Goal: Information Seeking & Learning: Learn about a topic

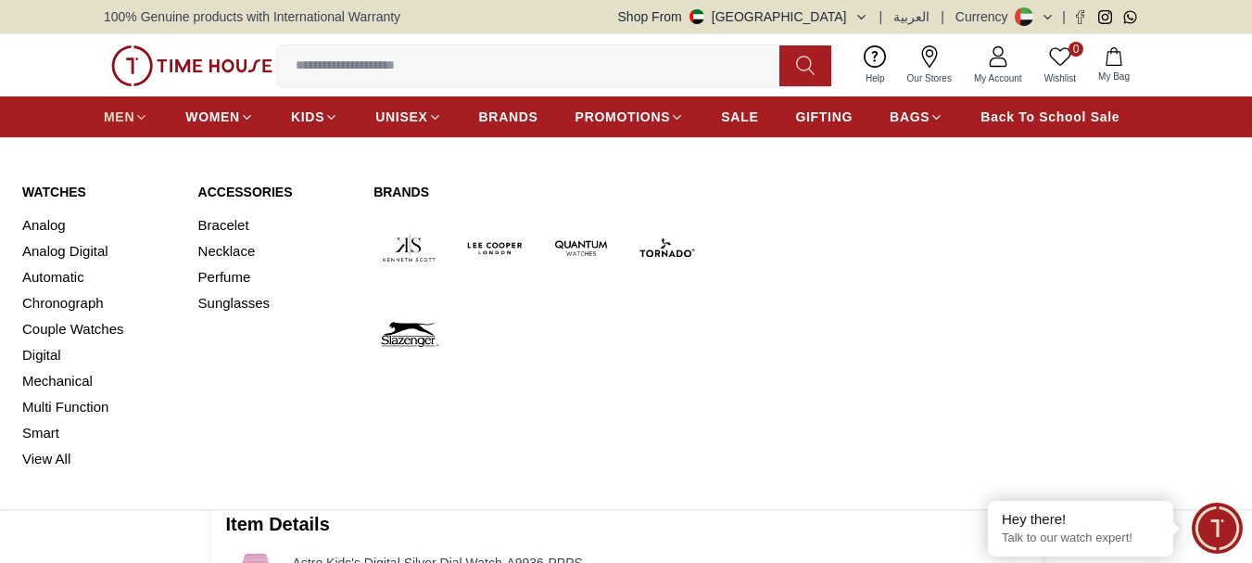
click at [127, 121] on span "MEN" at bounding box center [119, 117] width 31 height 19
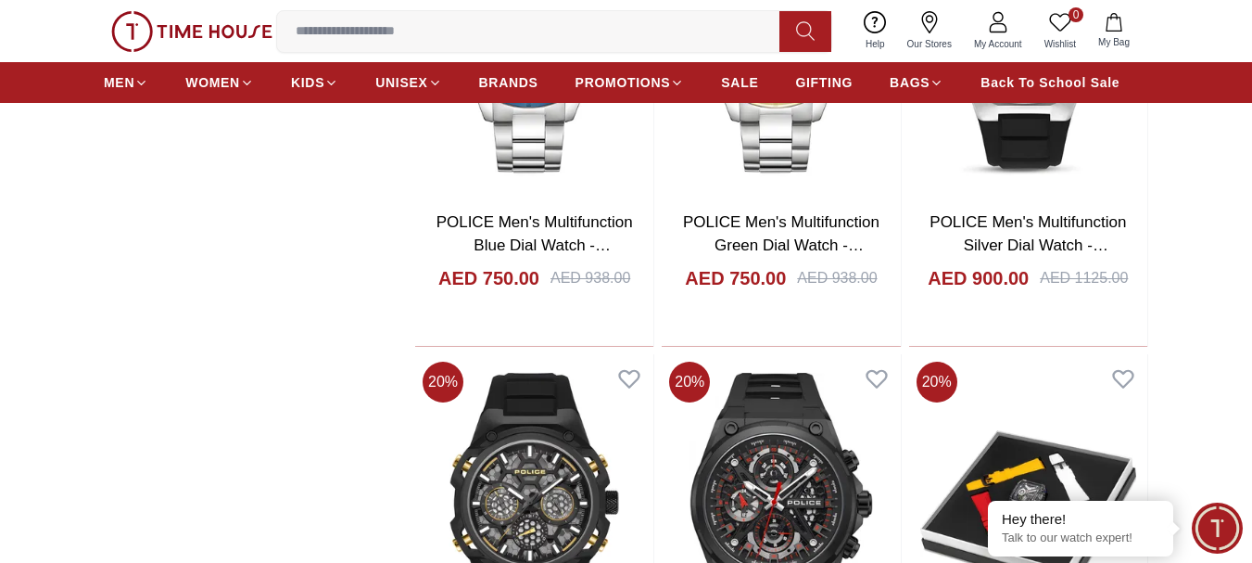
scroll to position [1761, 0]
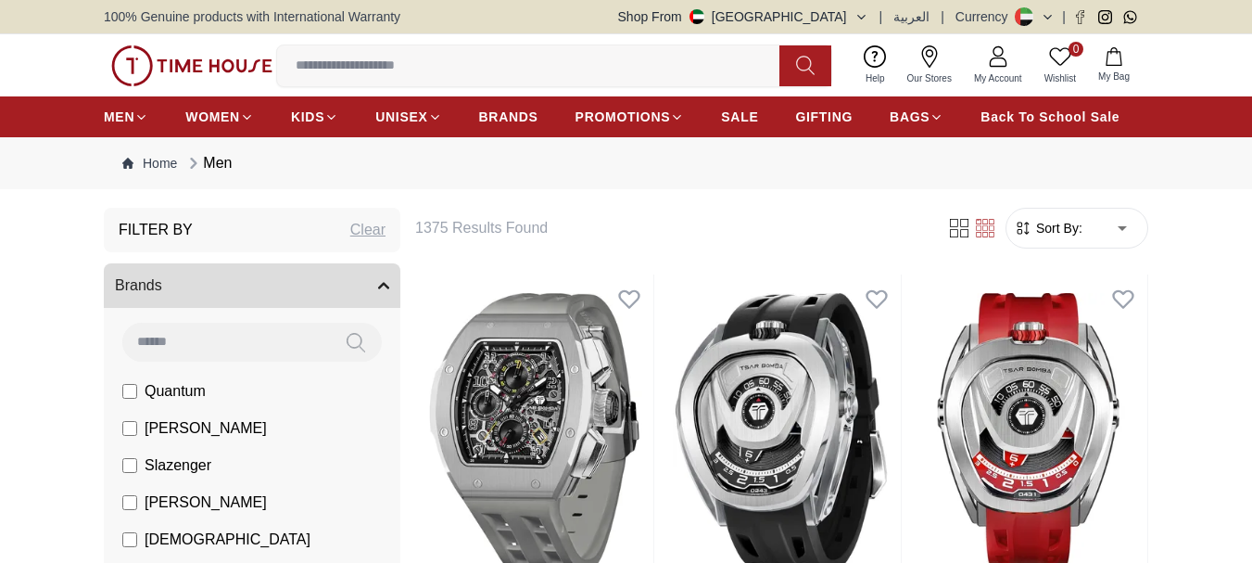
click at [1122, 68] on button "My Bag" at bounding box center [1114, 66] width 54 height 44
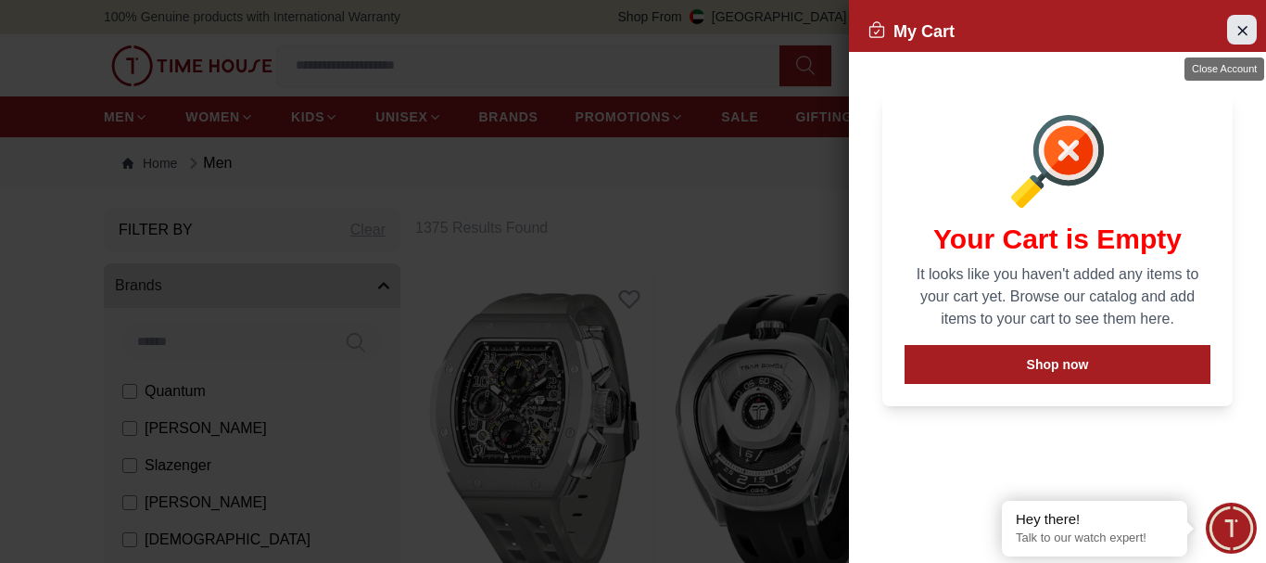
click at [1241, 30] on icon "Close Account" at bounding box center [1242, 30] width 8 height 8
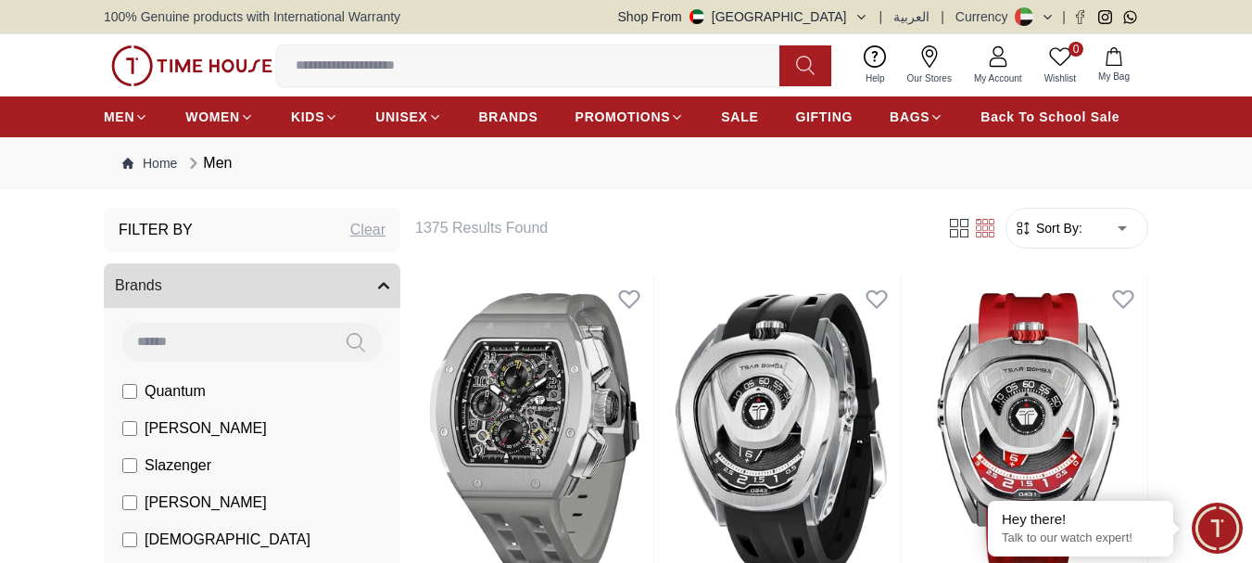
click at [1058, 69] on link "0 Wishlist" at bounding box center [1061, 65] width 54 height 47
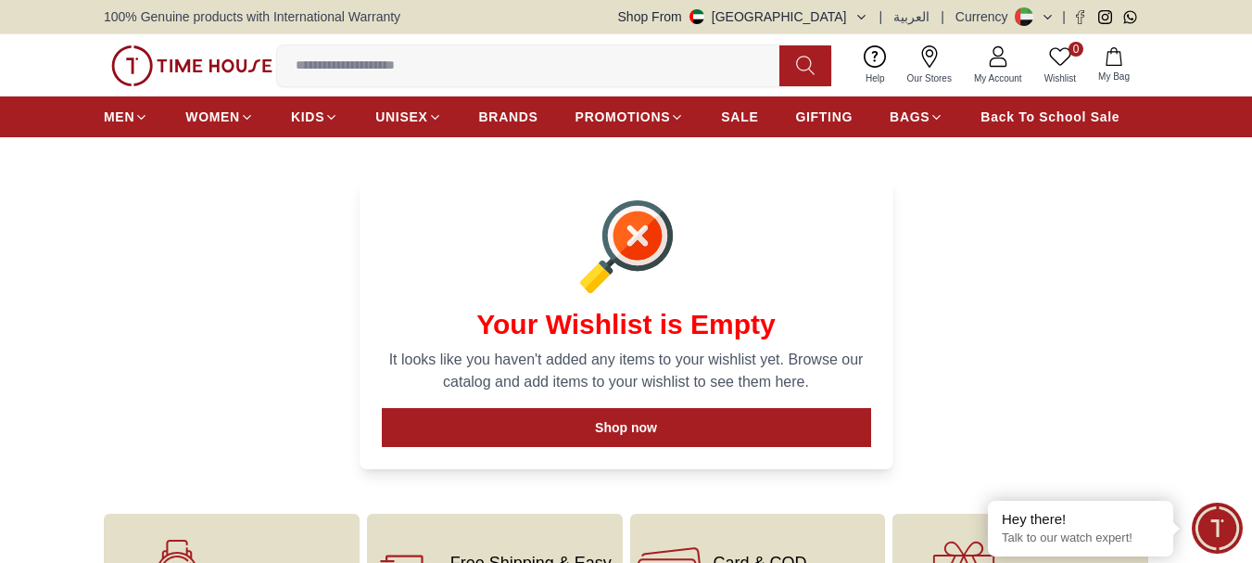
click at [998, 68] on link "My Account" at bounding box center [998, 65] width 70 height 47
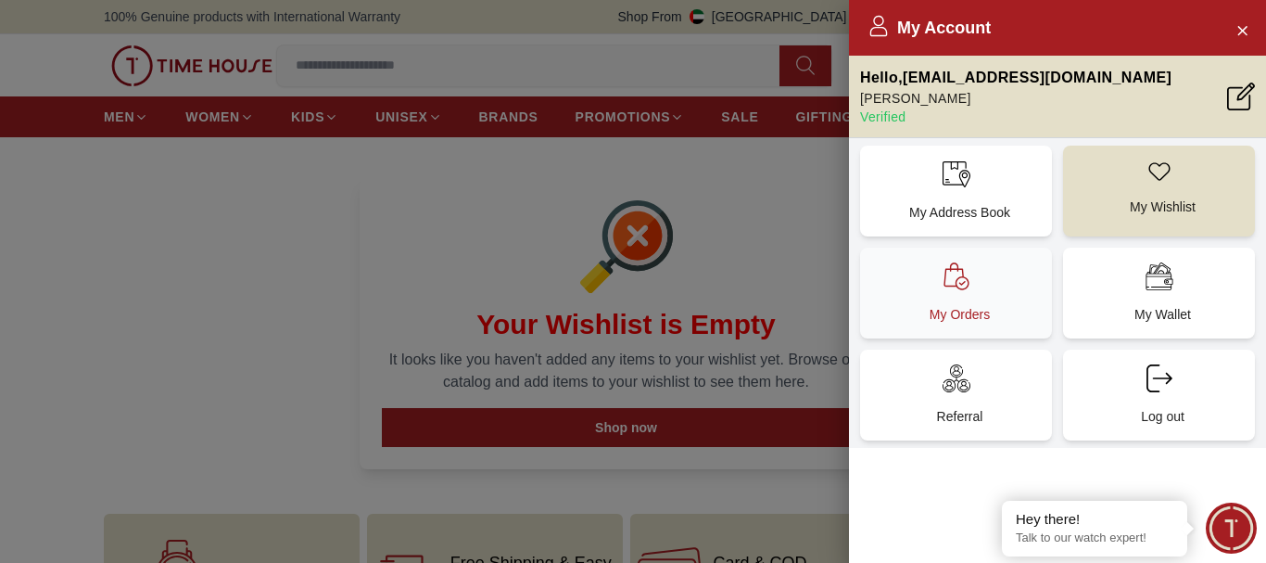
click at [949, 302] on div "My Orders" at bounding box center [956, 292] width 192 height 91
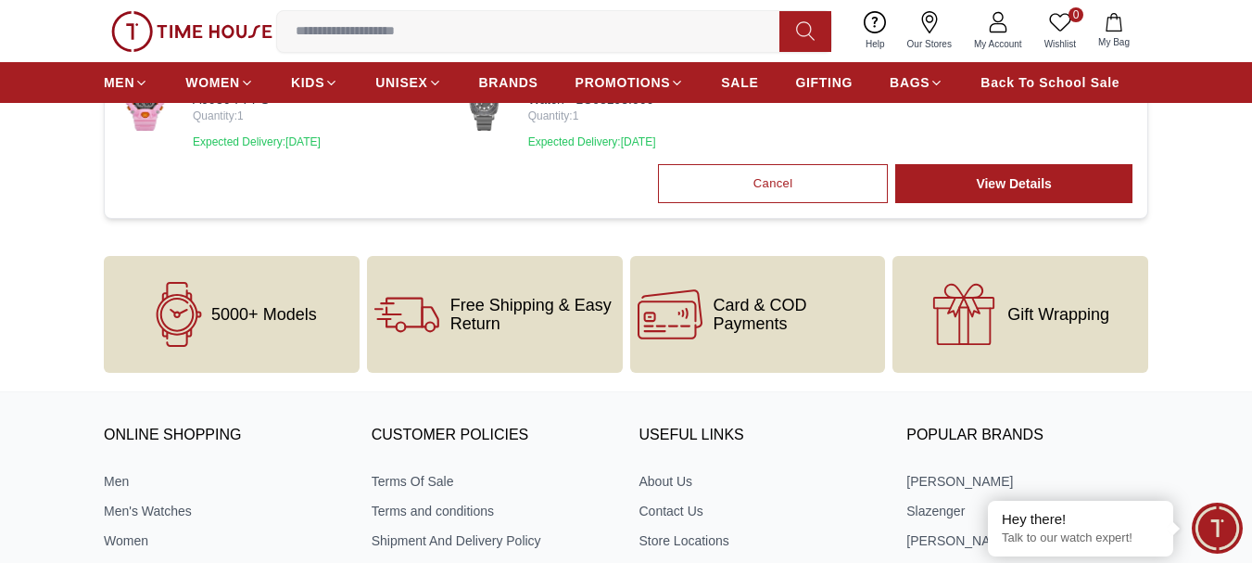
scroll to position [185, 0]
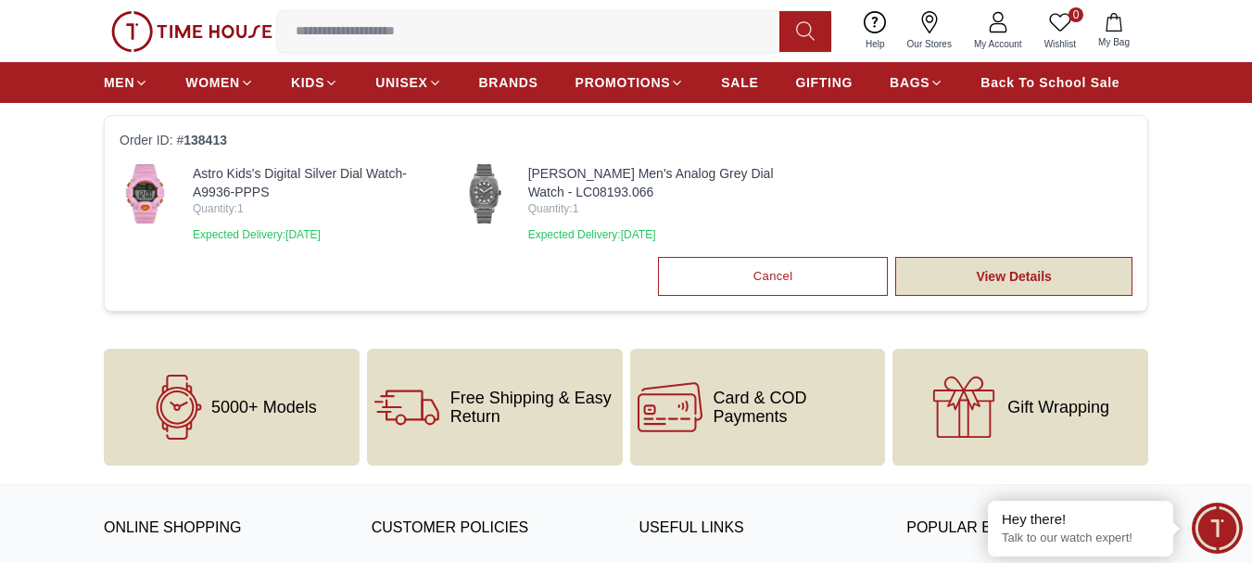
click at [1031, 279] on link "View Details" at bounding box center [1013, 276] width 237 height 39
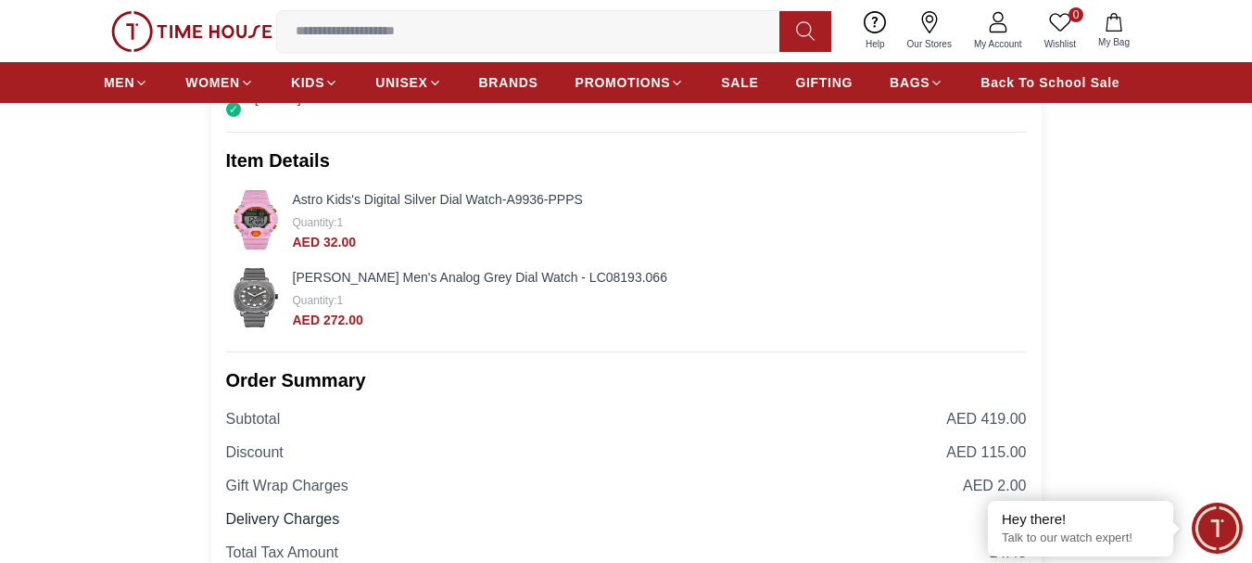
scroll to position [371, 0]
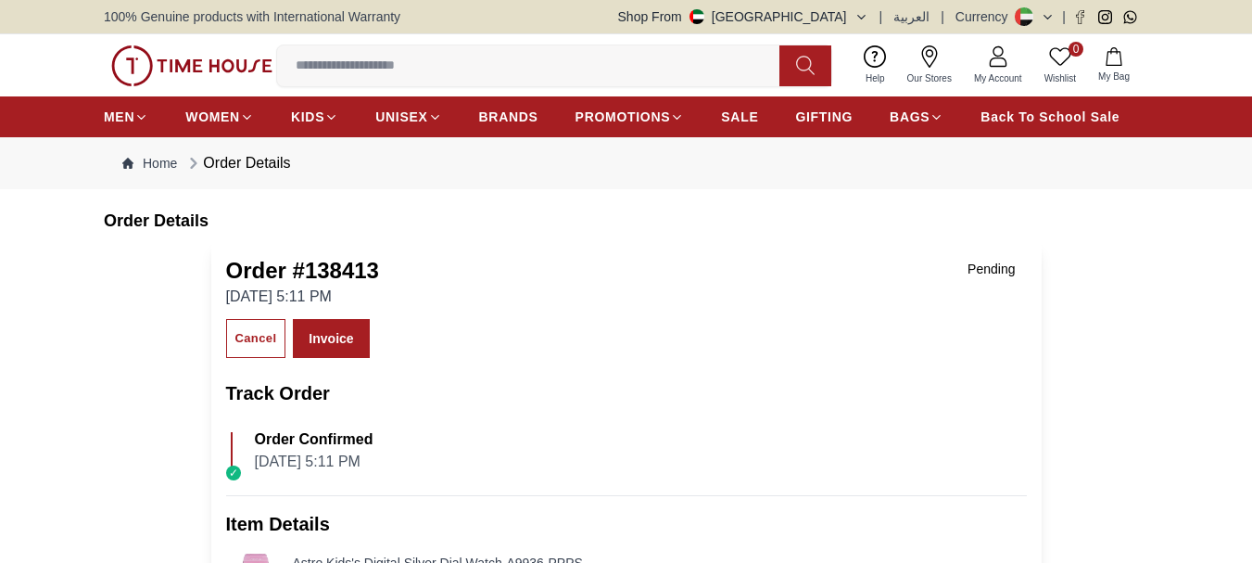
click at [1122, 65] on icon "button" at bounding box center [1114, 56] width 16 height 19
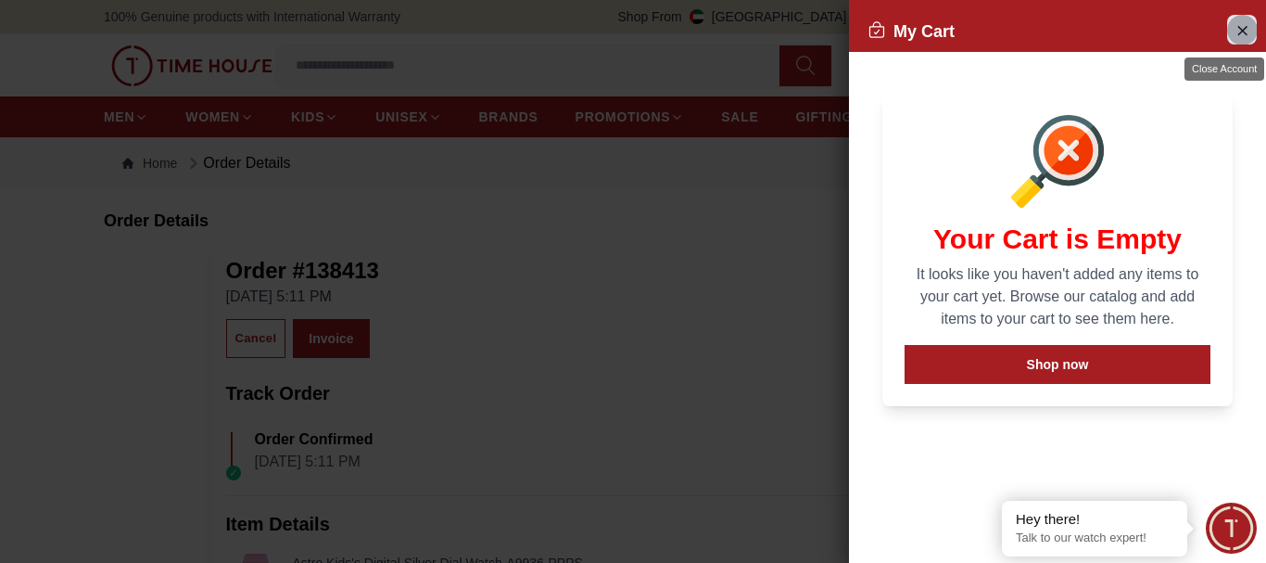
click at [1246, 29] on icon "Close Account" at bounding box center [1242, 30] width 15 height 23
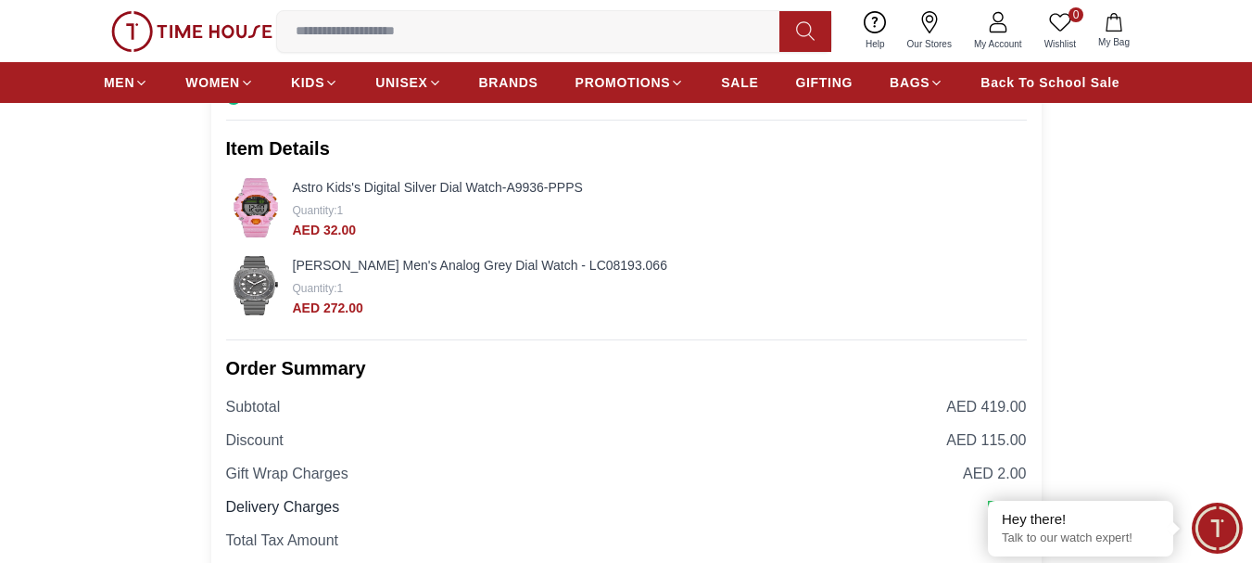
scroll to position [278, 0]
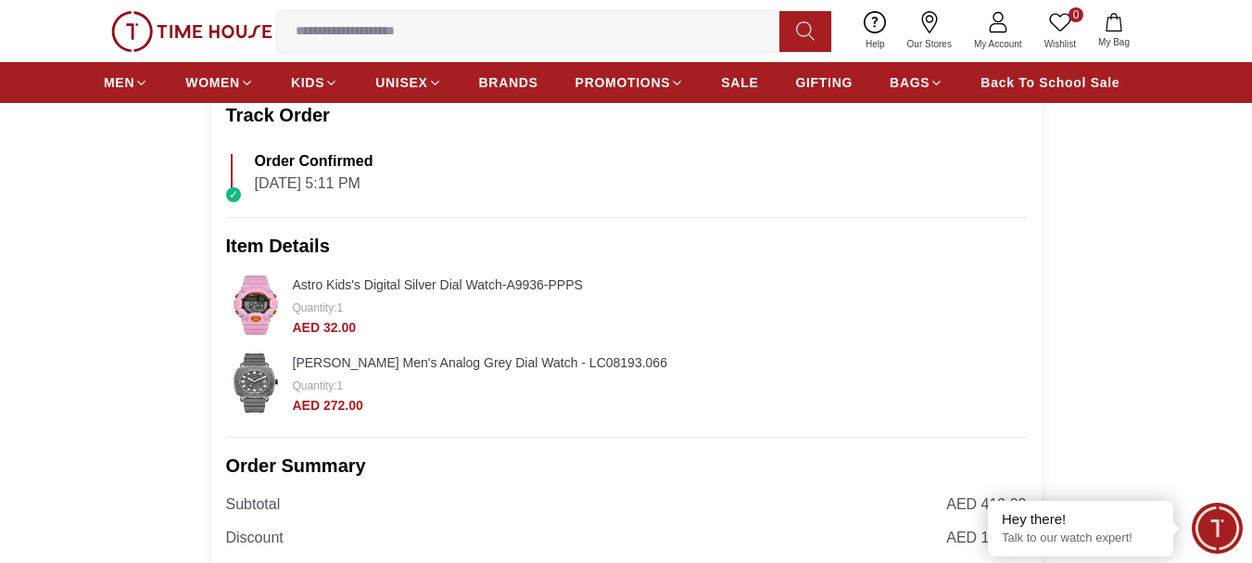
click at [362, 285] on link "Astro Kids's Digital Silver Dial Watch-A9936-PPPS" at bounding box center [438, 284] width 290 height 15
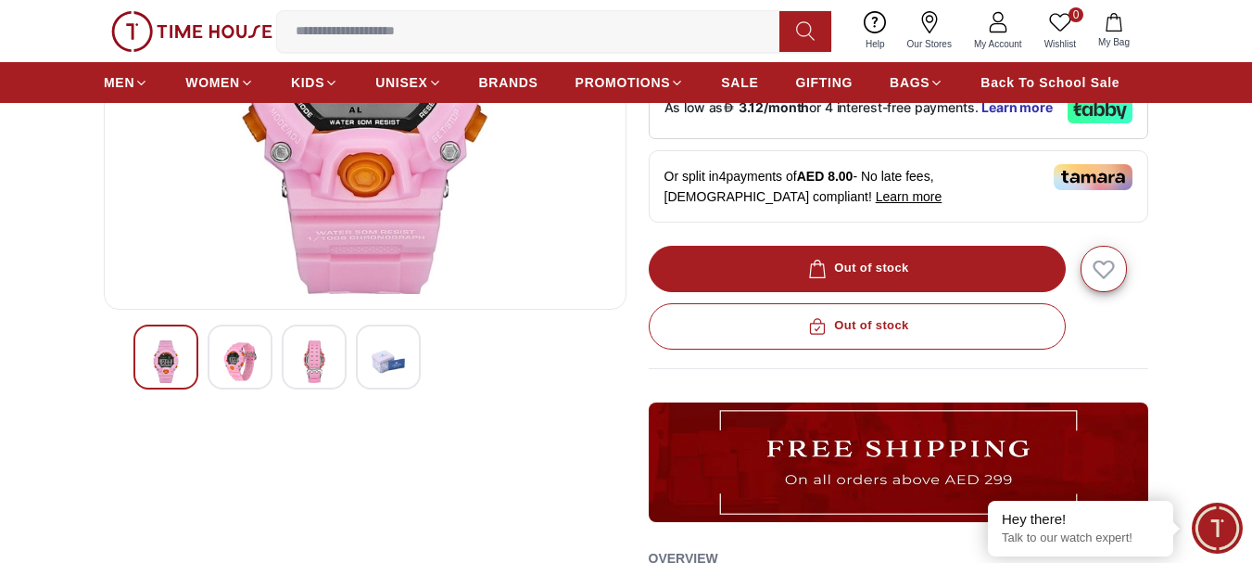
scroll to position [278, 0]
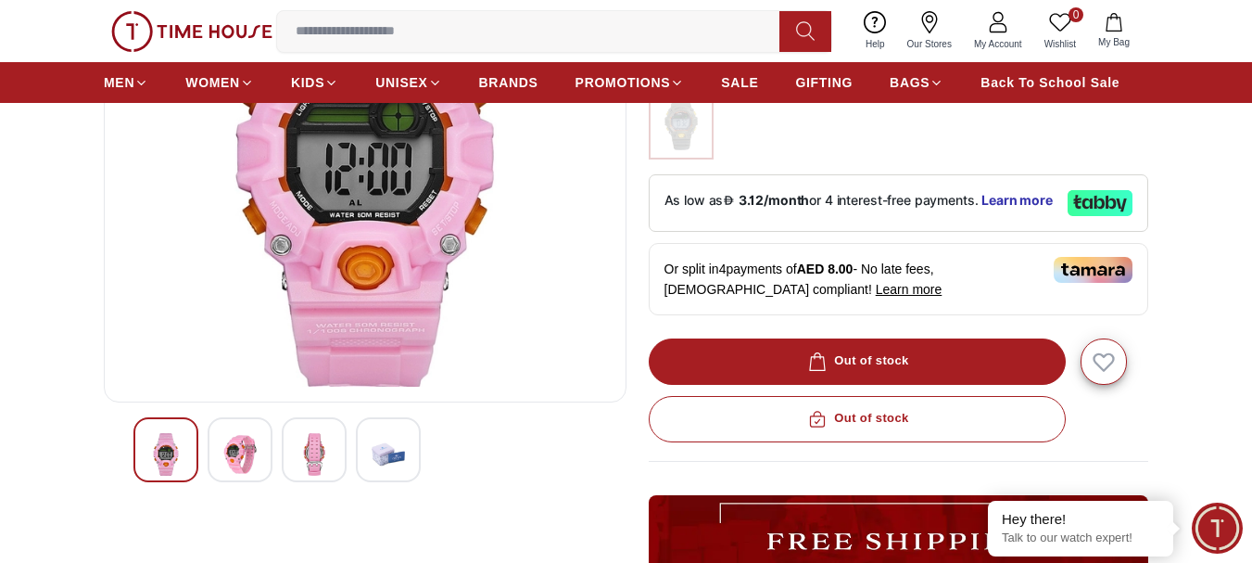
click at [245, 462] on img at bounding box center [239, 454] width 33 height 43
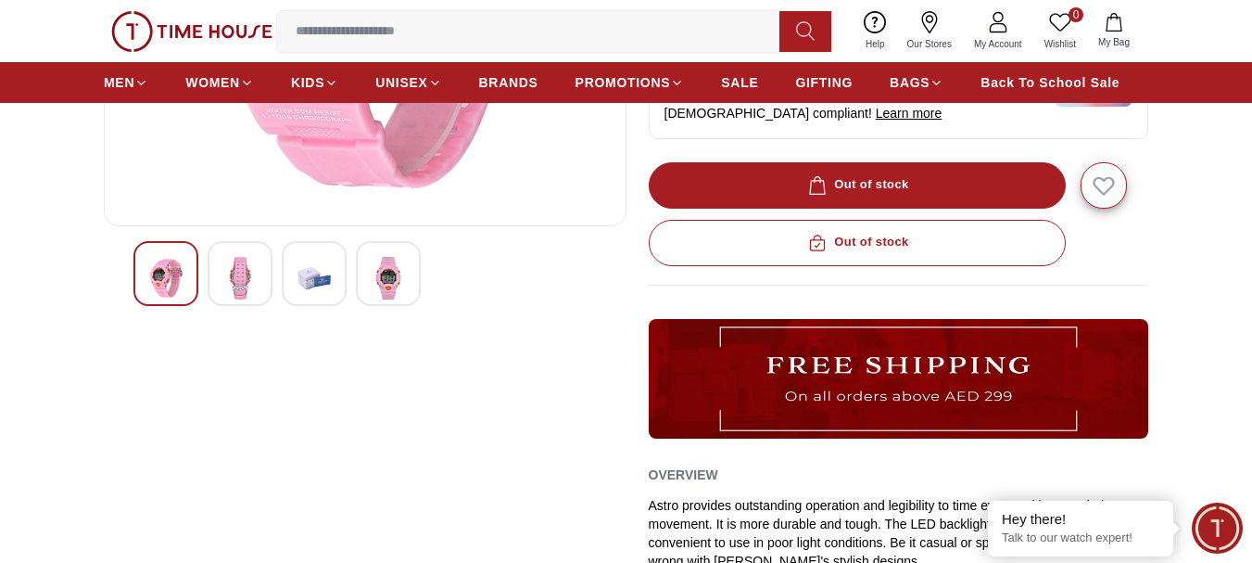
scroll to position [463, 0]
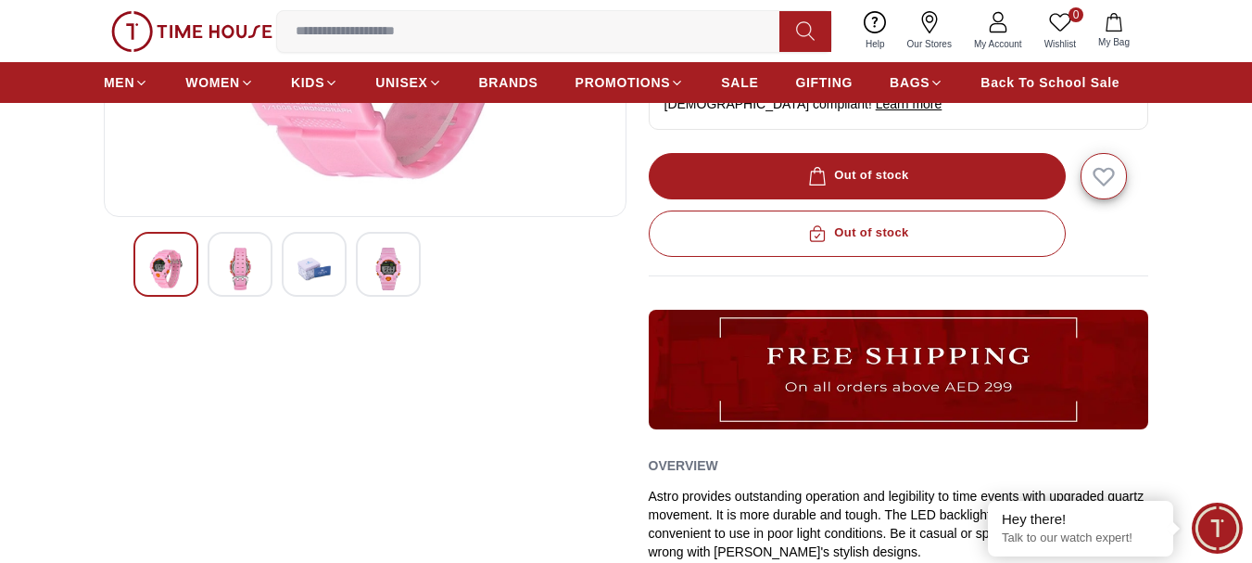
click at [390, 273] on img at bounding box center [388, 268] width 33 height 43
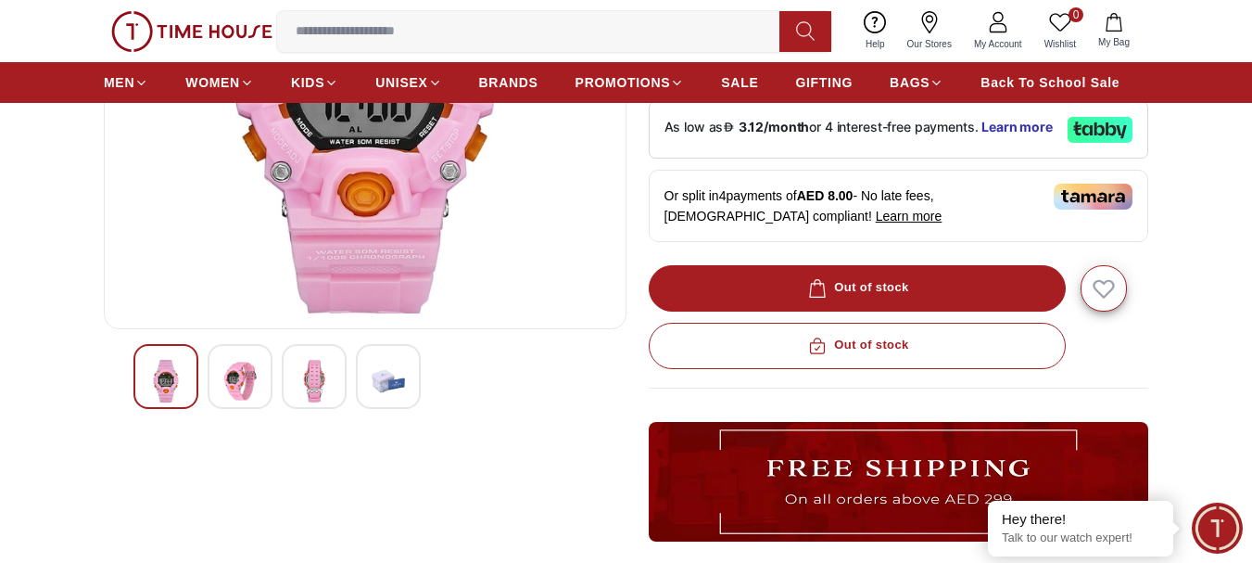
scroll to position [371, 0]
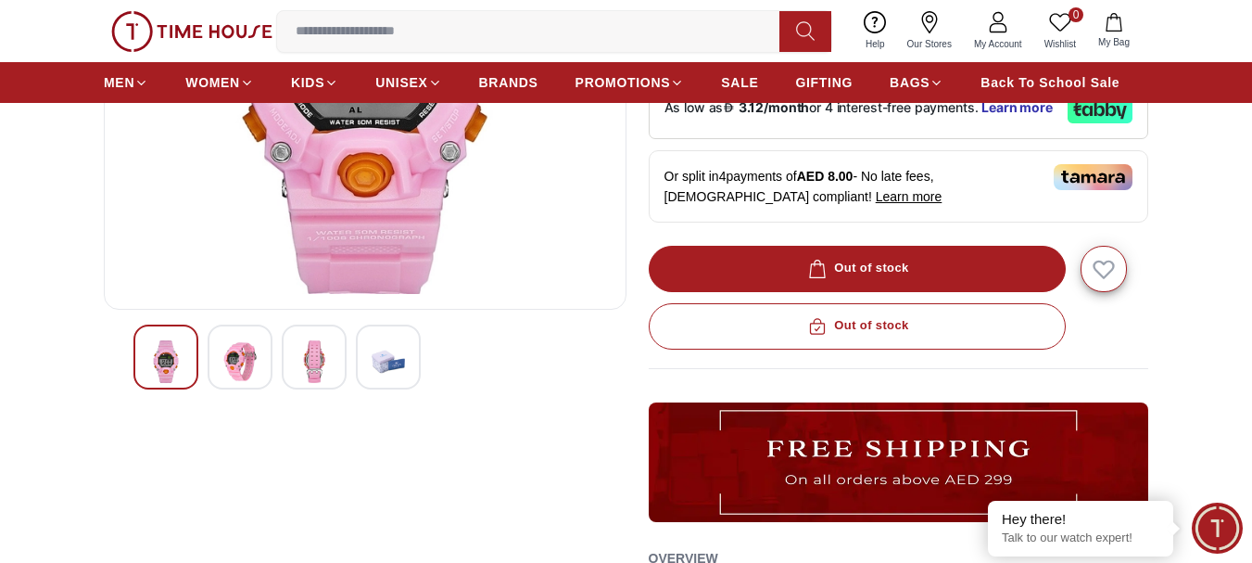
click at [177, 358] on img at bounding box center [165, 361] width 33 height 43
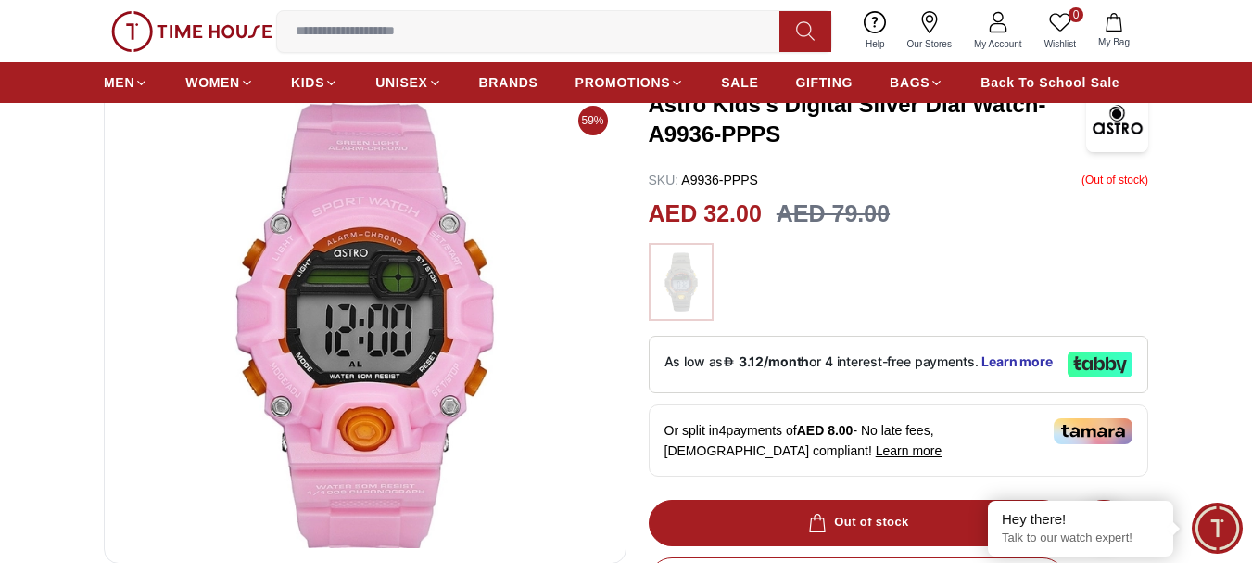
scroll to position [0, 0]
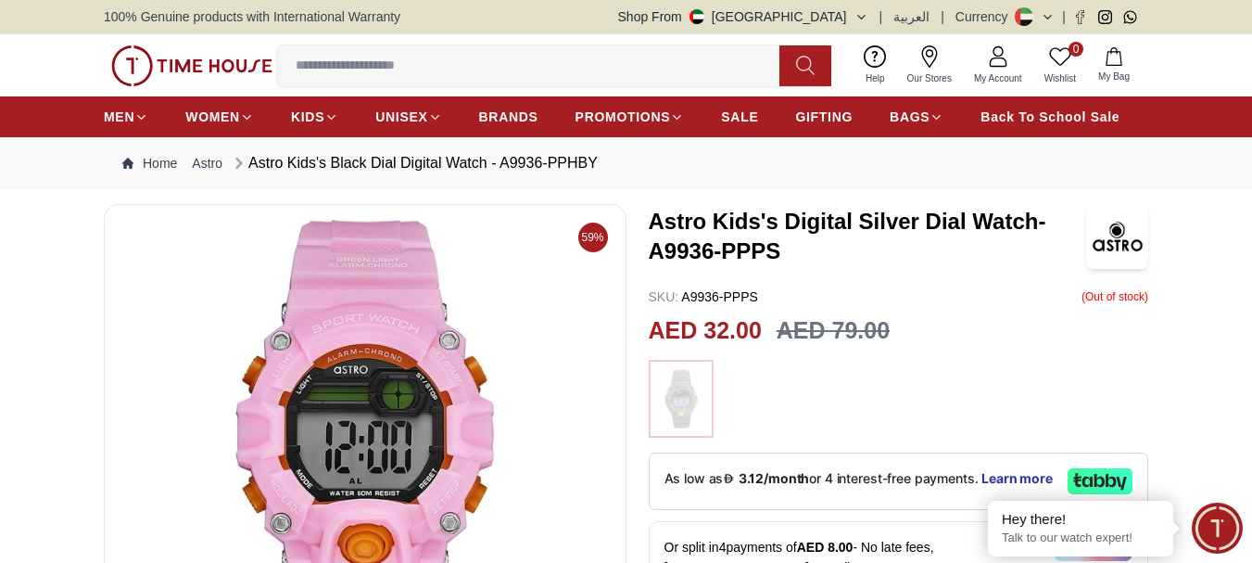
click at [1123, 61] on icon "button" at bounding box center [1114, 56] width 19 height 19
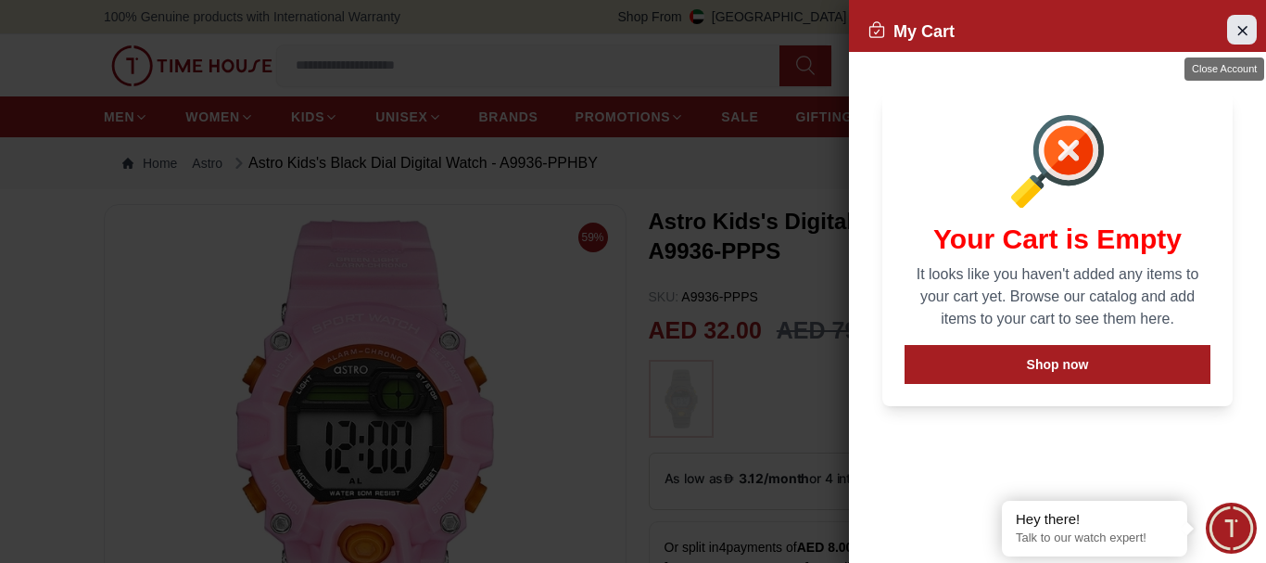
click at [1247, 31] on icon "Close Account" at bounding box center [1242, 30] width 15 height 23
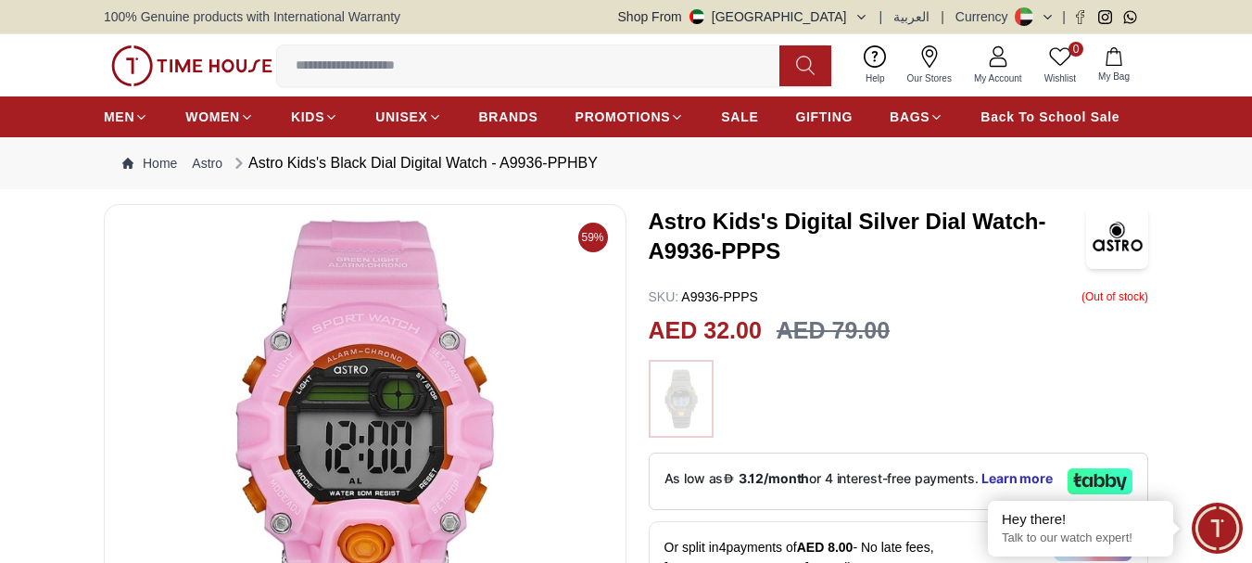
click at [1064, 62] on icon at bounding box center [1059, 56] width 21 height 18
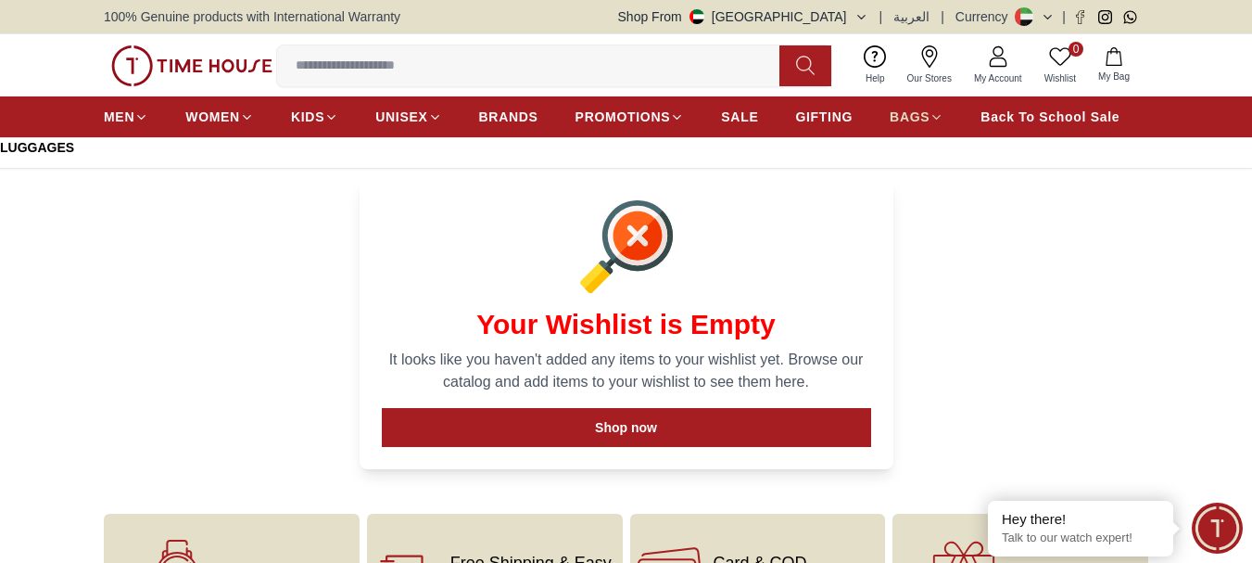
click at [922, 118] on span "BAGS" at bounding box center [910, 117] width 40 height 19
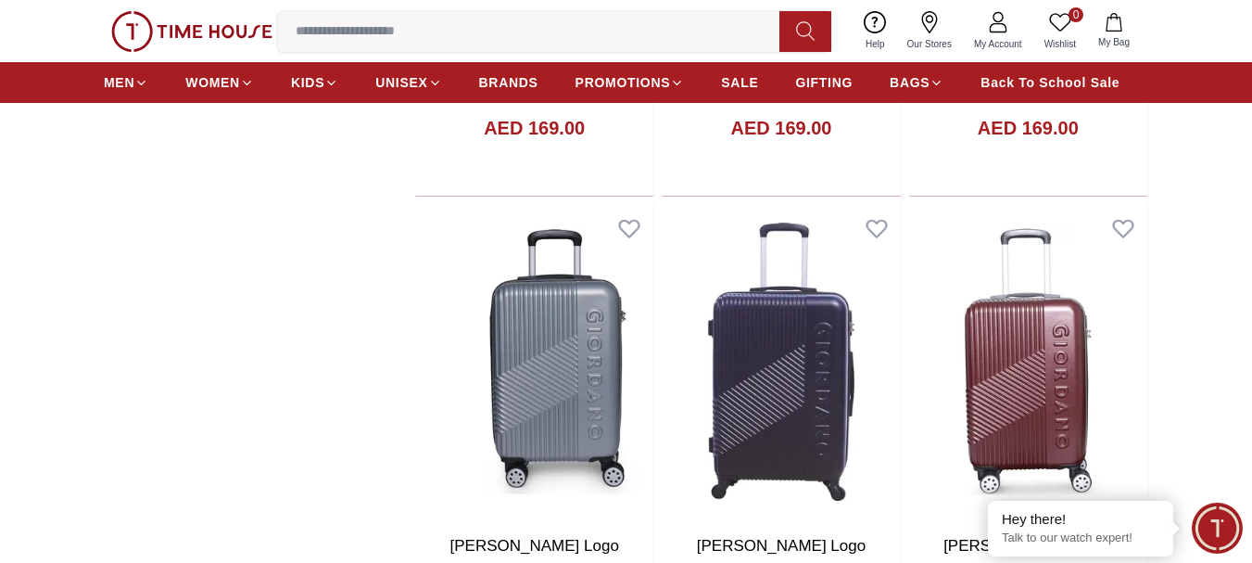
scroll to position [1854, 0]
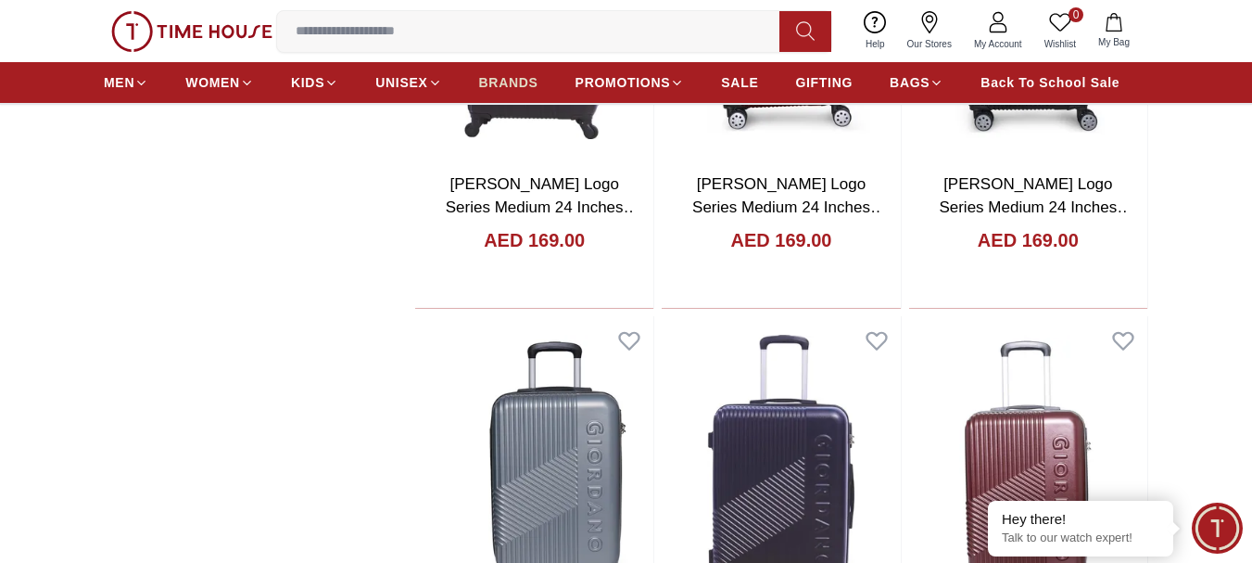
click at [527, 83] on span "BRANDS" at bounding box center [508, 82] width 59 height 19
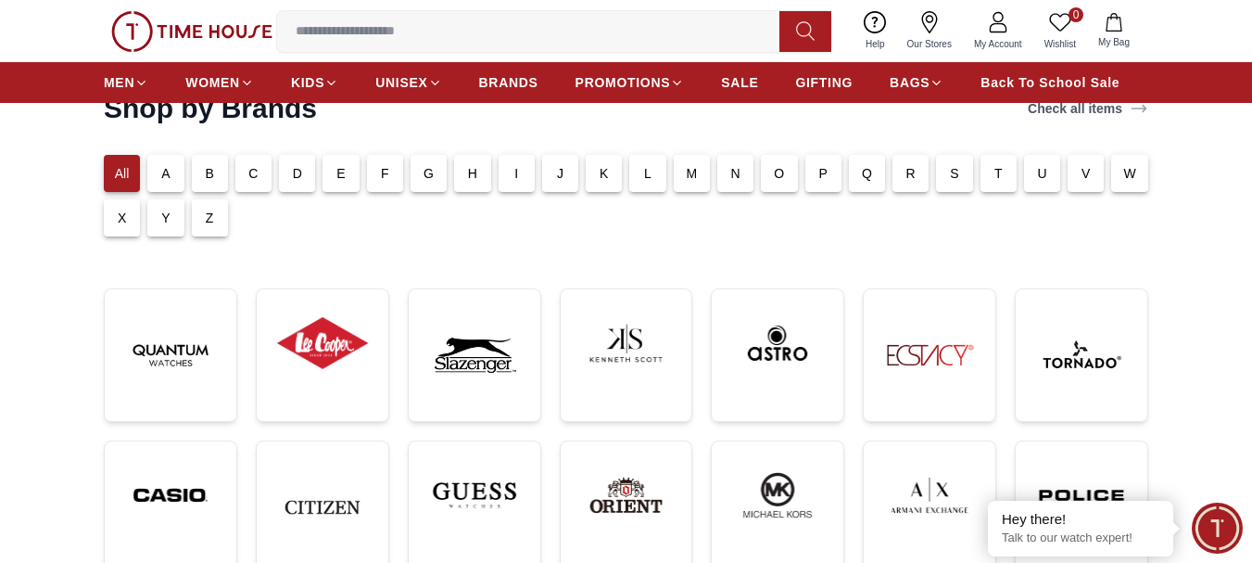
scroll to position [93, 0]
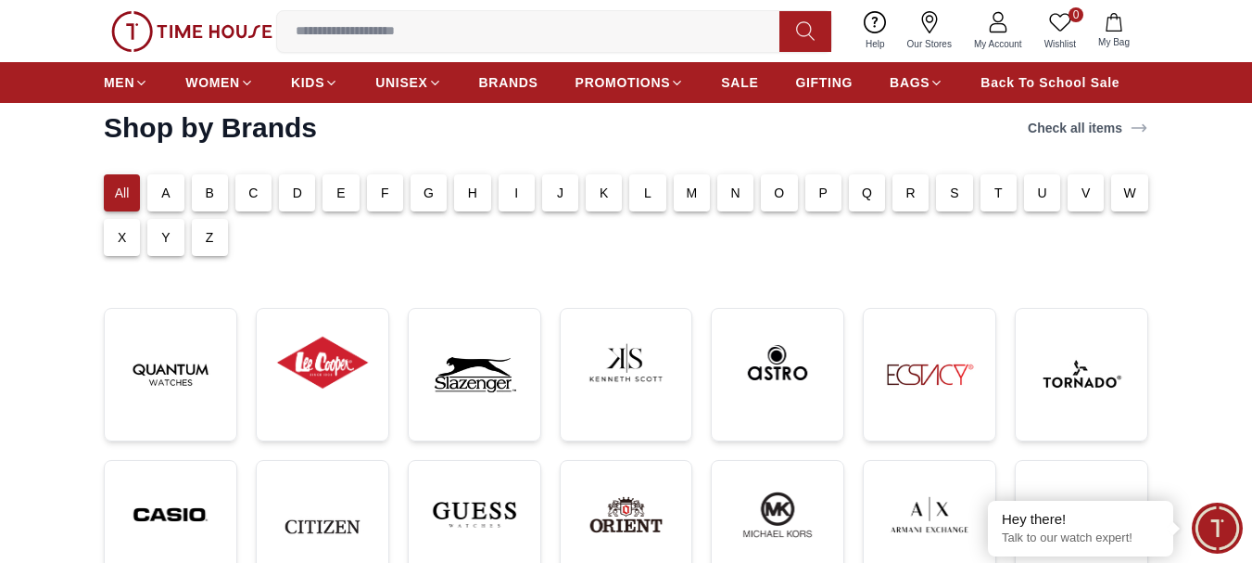
click at [173, 197] on div "A" at bounding box center [165, 192] width 36 height 37
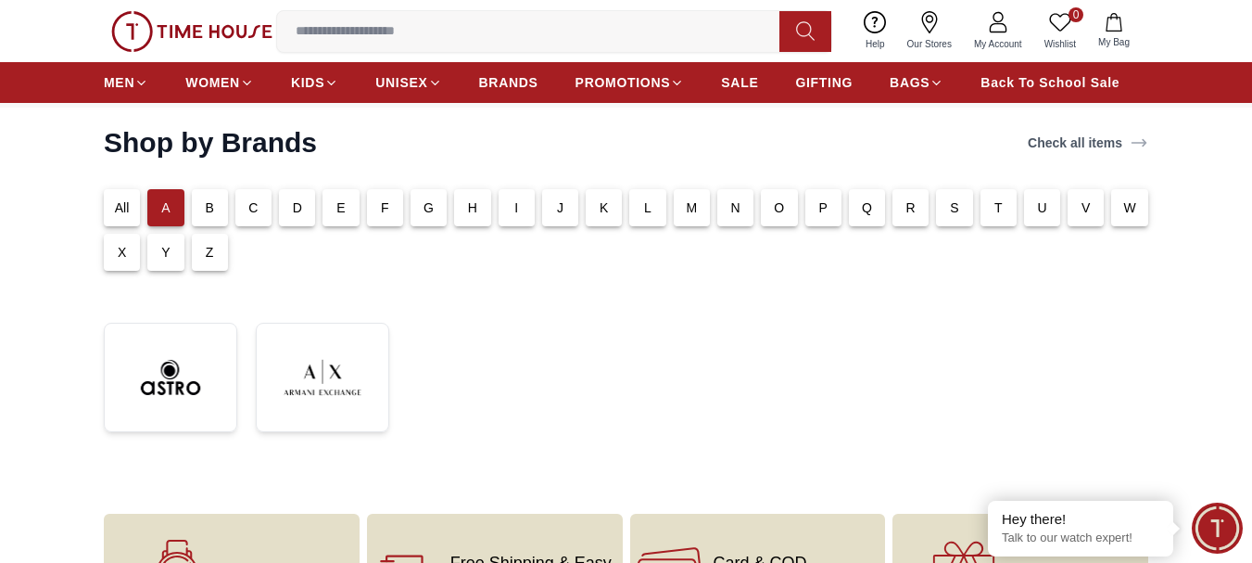
scroll to position [0, 0]
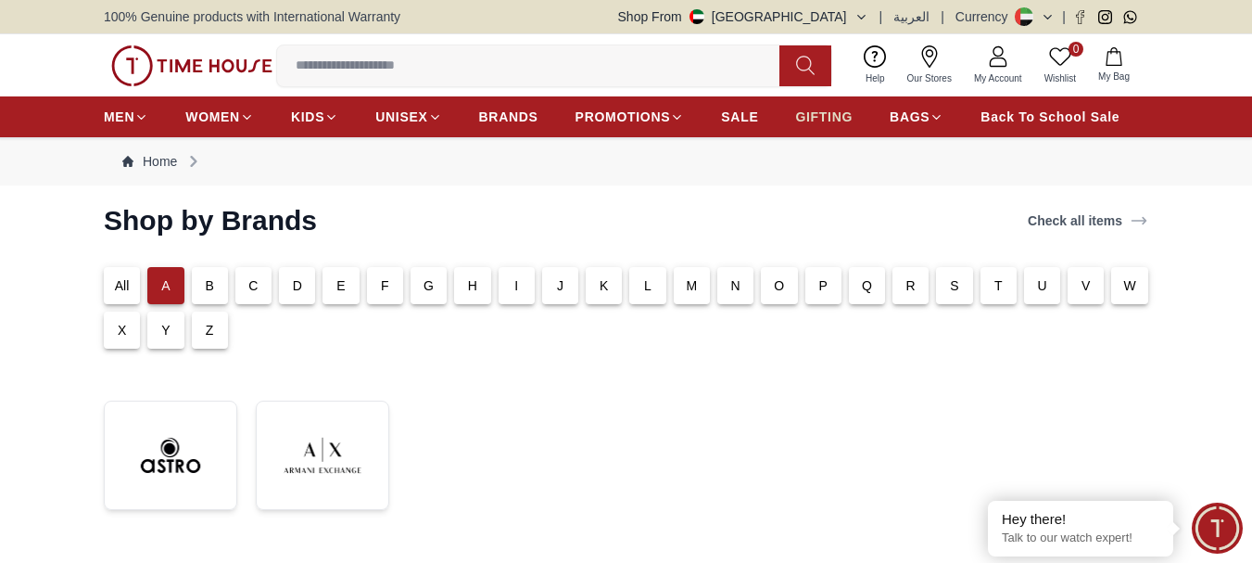
click at [820, 114] on span "GIFTING" at bounding box center [823, 117] width 57 height 19
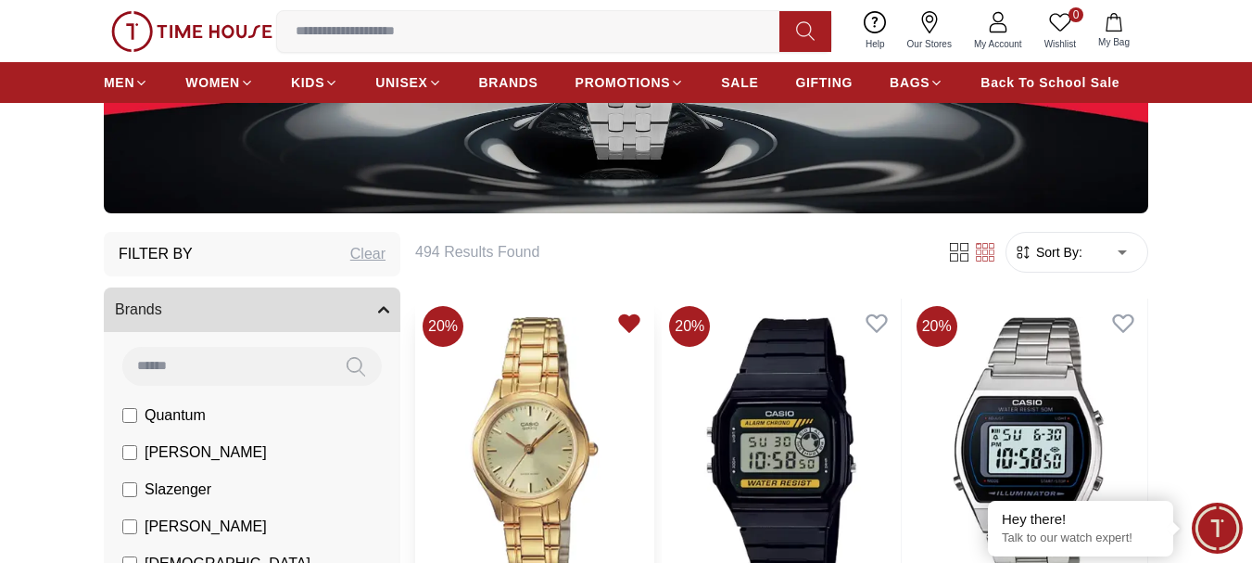
scroll to position [93, 0]
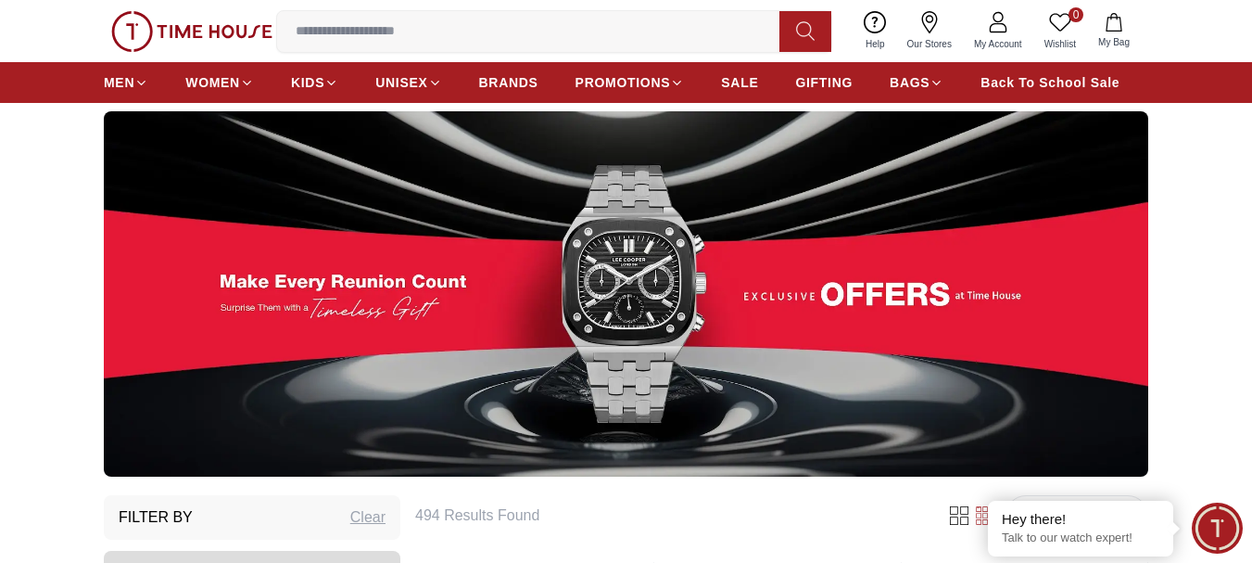
click at [744, 270] on img at bounding box center [626, 293] width 1045 height 365
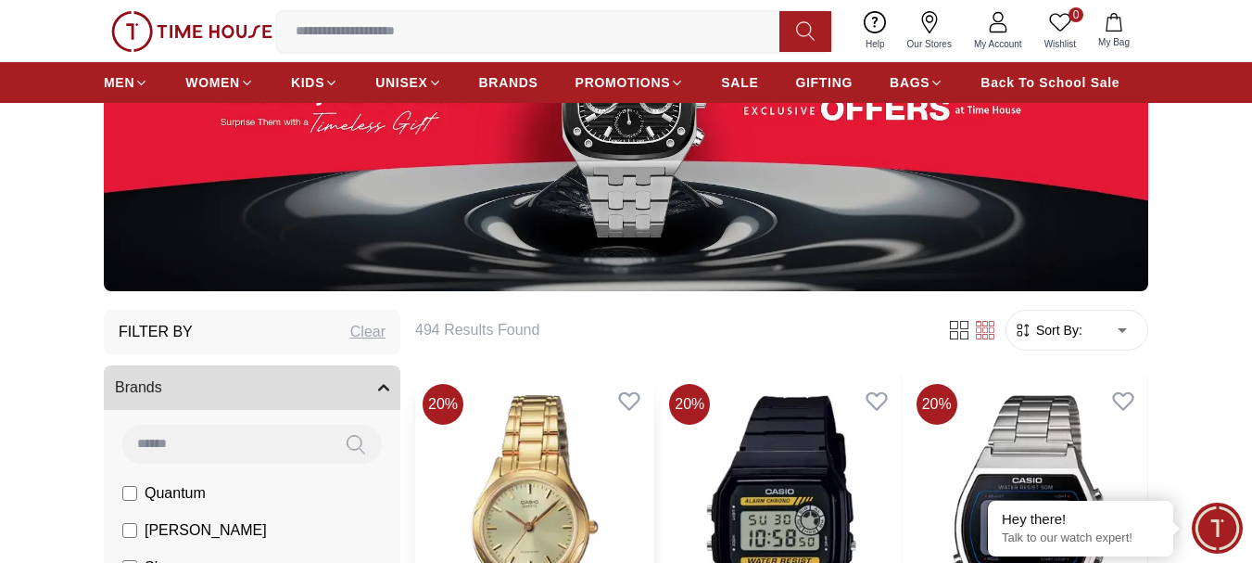
scroll to position [0, 0]
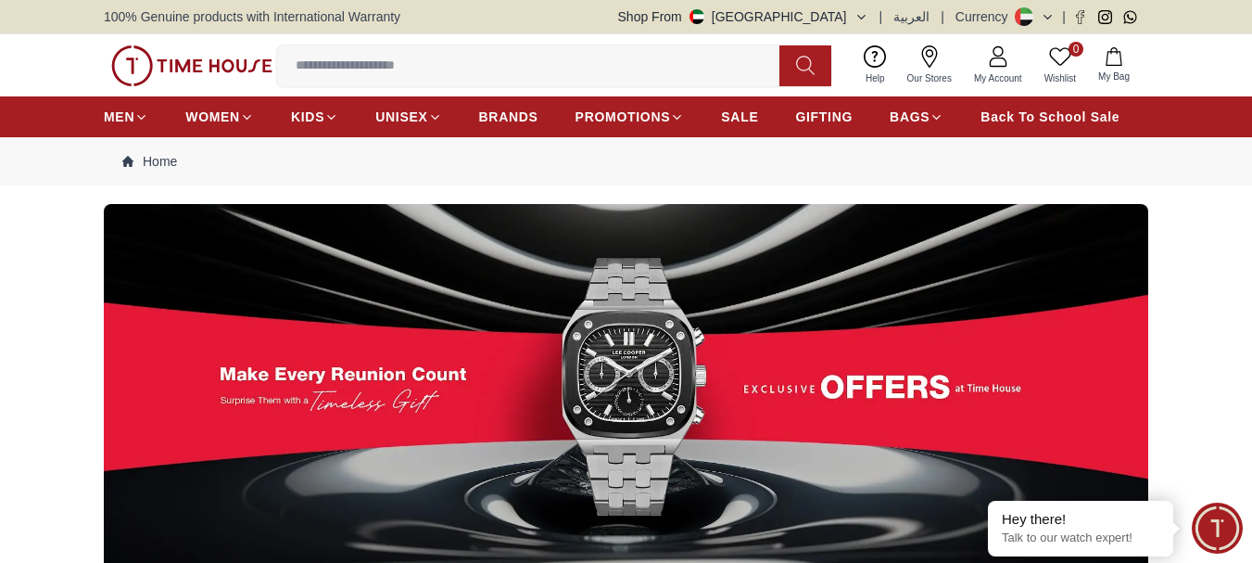
click at [753, 356] on img at bounding box center [626, 386] width 1045 height 365
click at [654, 338] on img at bounding box center [626, 386] width 1045 height 365
click at [354, 66] on input at bounding box center [535, 65] width 517 height 37
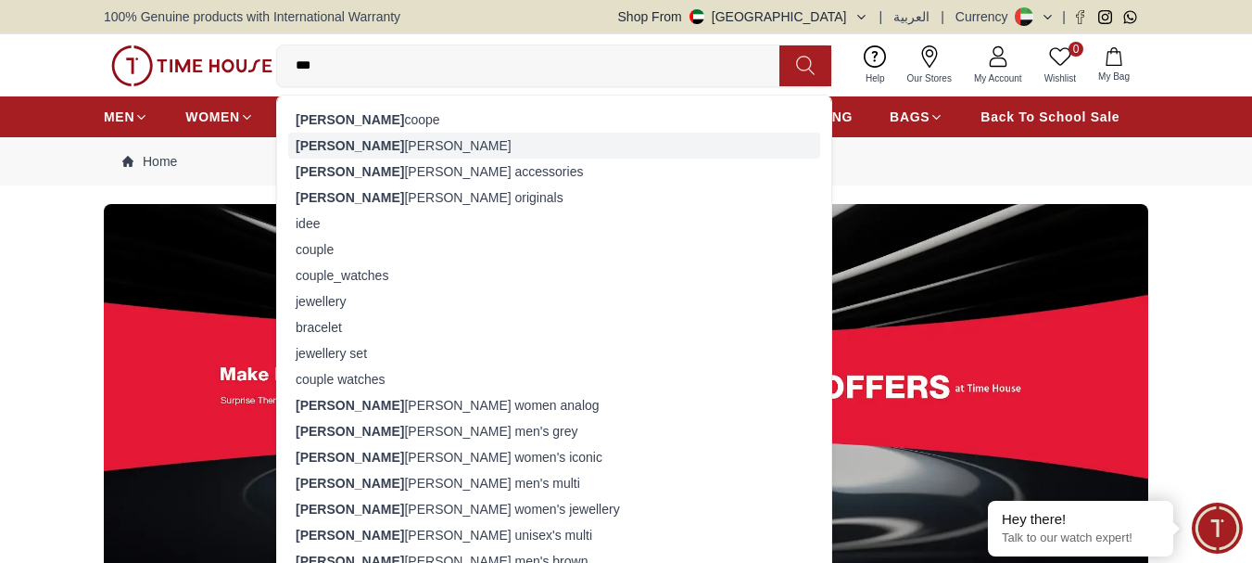
type input "***"
click at [350, 143] on div "[PERSON_NAME]" at bounding box center [554, 146] width 532 height 26
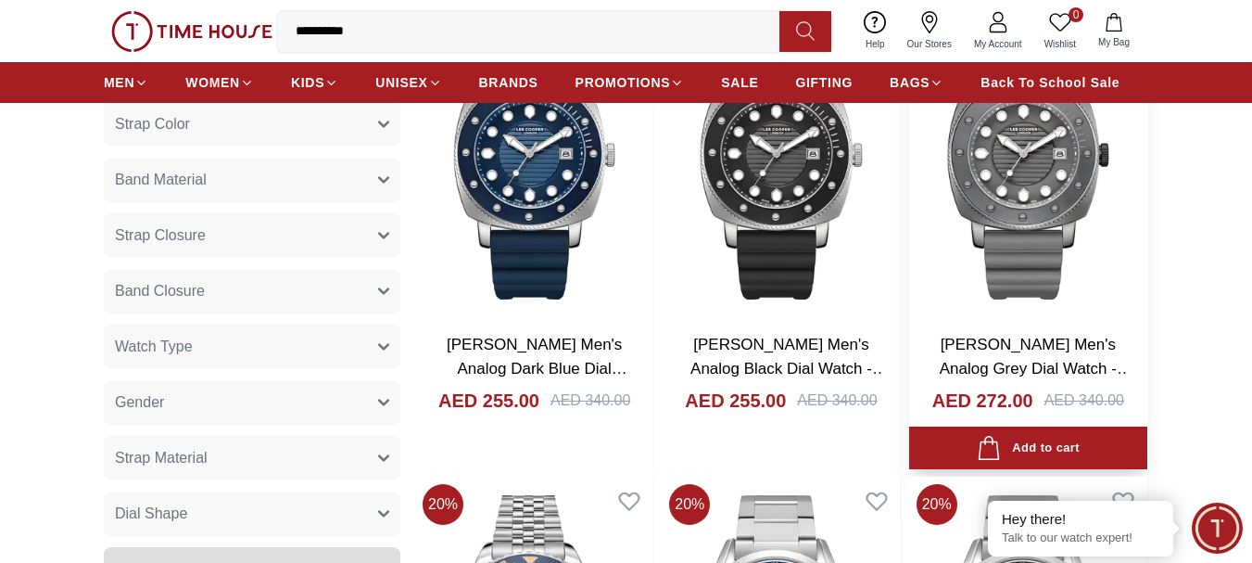
scroll to position [649, 0]
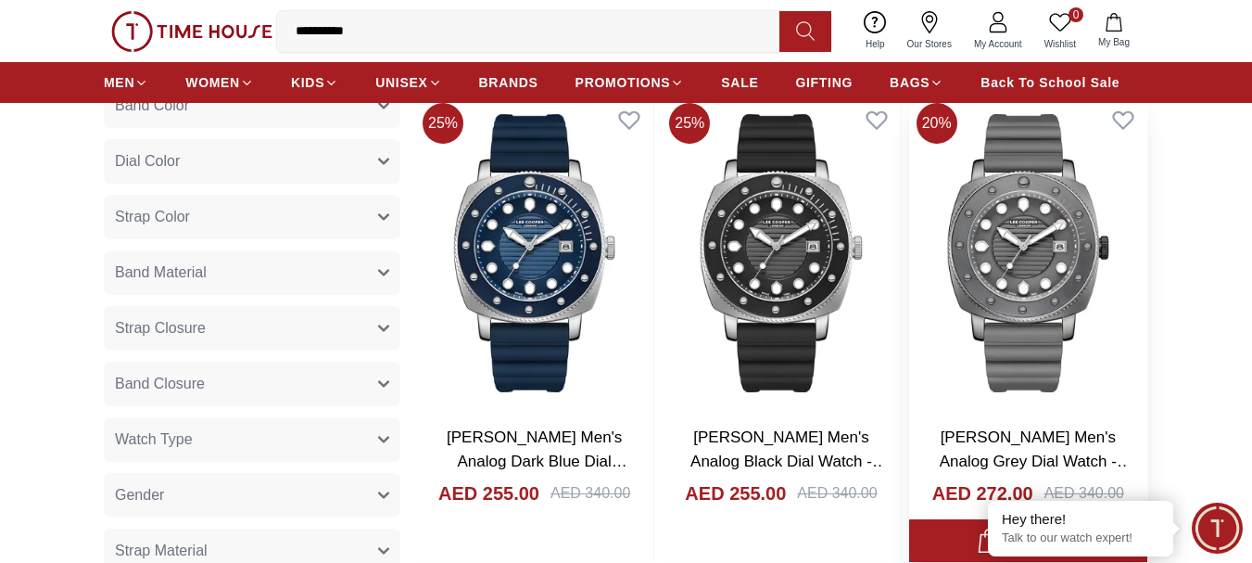
click at [1037, 266] on img at bounding box center [1028, 252] width 238 height 315
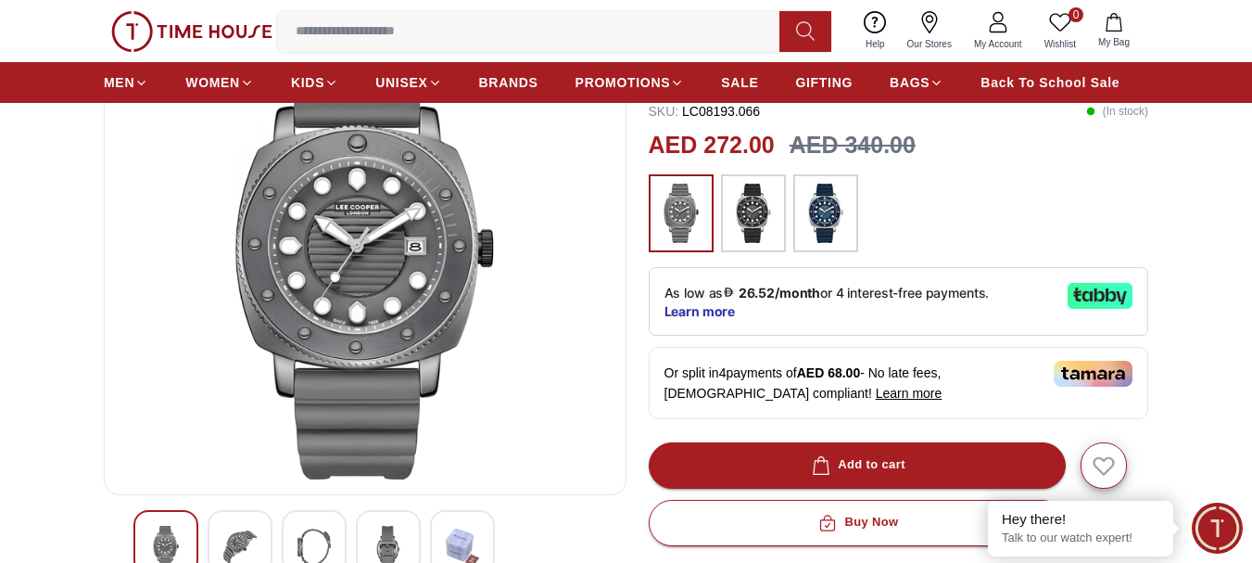
scroll to position [93, 0]
